Goal: Task Accomplishment & Management: Use online tool/utility

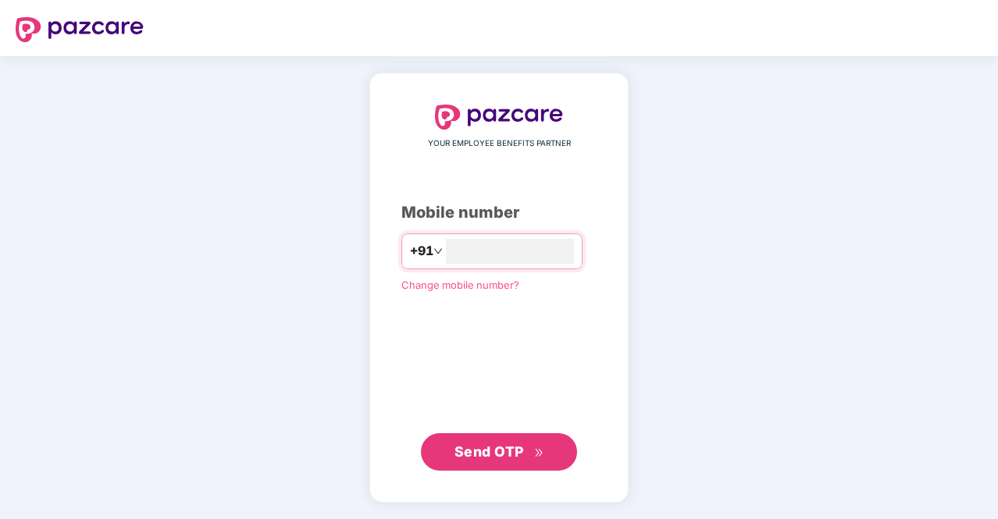
type input "**********"
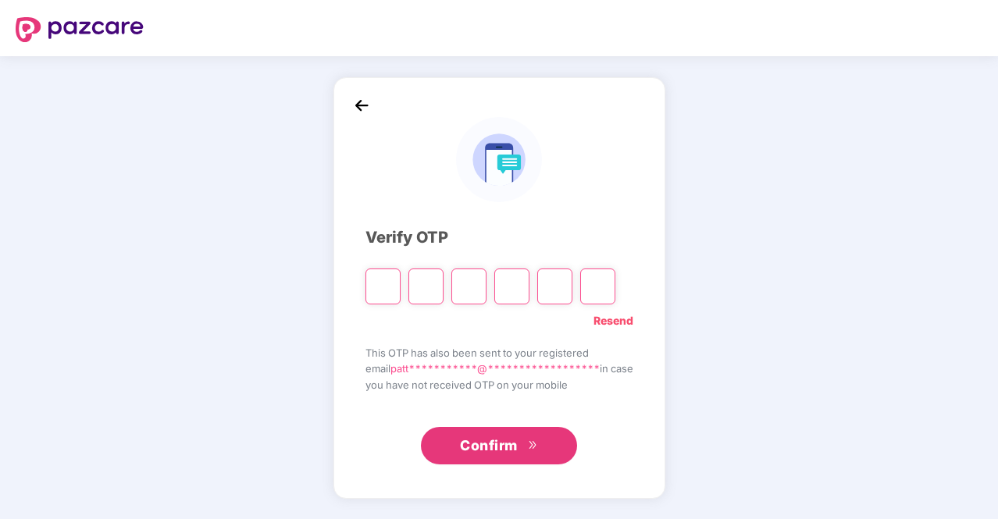
type input "*"
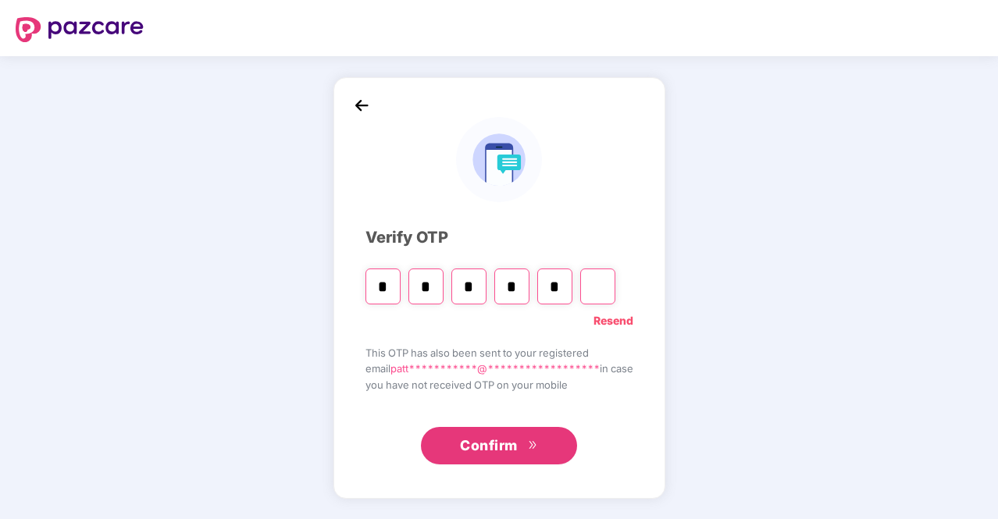
type input "*"
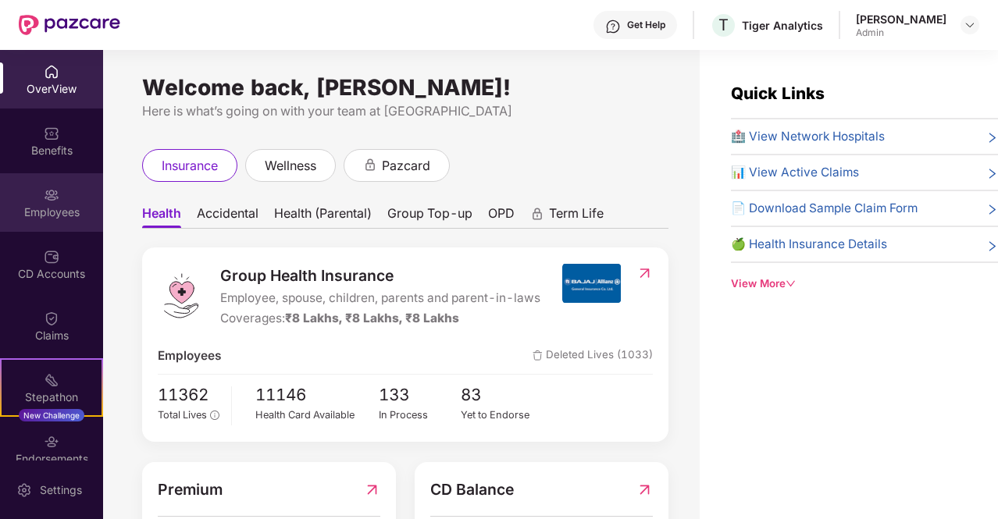
click at [44, 226] on div "Employees" at bounding box center [51, 202] width 103 height 59
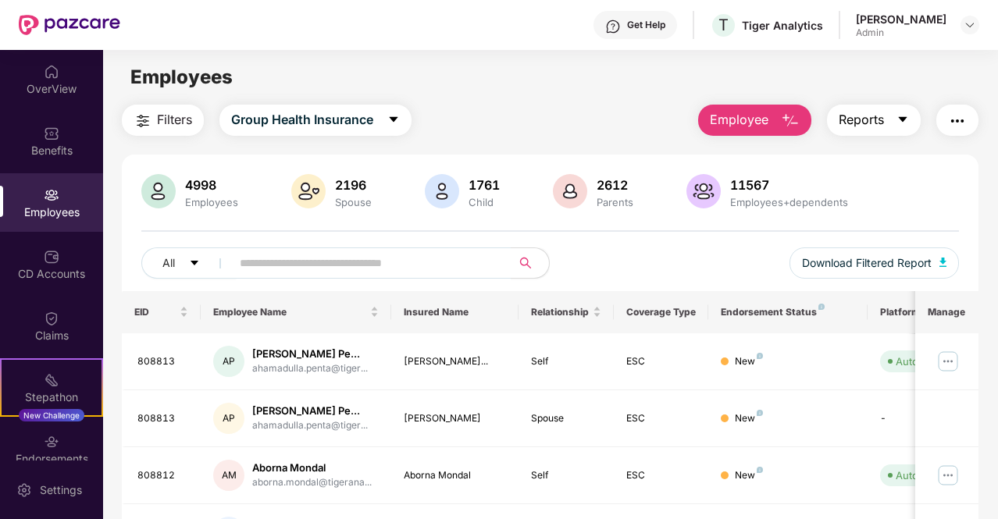
click at [892, 116] on button "Reports" at bounding box center [874, 120] width 94 height 31
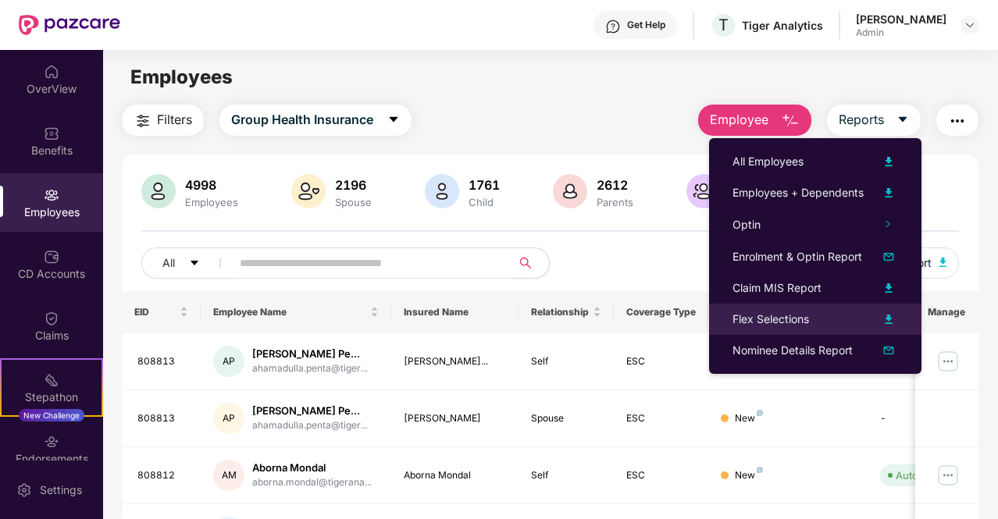
click at [796, 315] on div "Flex Selections" at bounding box center [770, 319] width 76 height 17
